Goal: Task Accomplishment & Management: Use online tool/utility

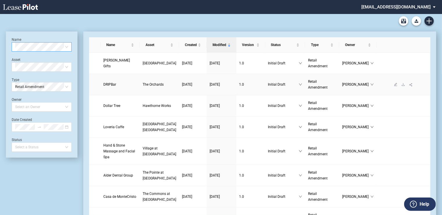
click at [143, 82] on span "The Orchards" at bounding box center [153, 84] width 21 height 4
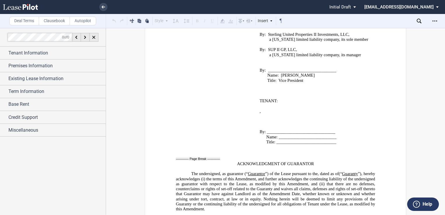
scroll to position [1252, 0]
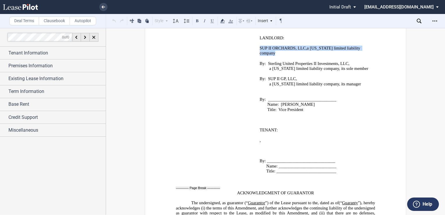
drag, startPoint x: 258, startPoint y: 63, endPoint x: 369, endPoint y: 62, distance: 110.7
click at [361, 55] on span "SUP II ORCHARDS, LLC , a [US_STATE] limited liability company" at bounding box center [311, 50] width 102 height 10
copy span "SUP II ORCHARDS, LLC , a [US_STATE]"
click at [287, 76] on p at bounding box center [316, 73] width 113 height 5
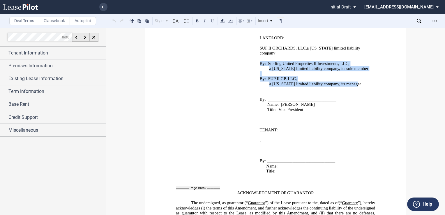
drag, startPoint x: 354, startPoint y: 94, endPoint x: 257, endPoint y: 75, distance: 98.7
click at [257, 75] on td "SUP II ORCHARDS, LLC , a [US_STATE] limited liability company ﻿ By: Sterling Un…" at bounding box center [316, 81] width 118 height 72
drag, startPoint x: 257, startPoint y: 75, endPoint x: 280, endPoint y: 77, distance: 22.8
copy span "By: Sterling United Properties II Investments, LLC, a [US_STATE] limited liabil…"
